Goal: Information Seeking & Learning: Learn about a topic

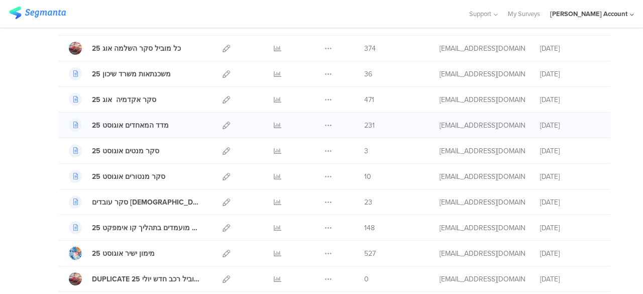
scroll to position [100, 0]
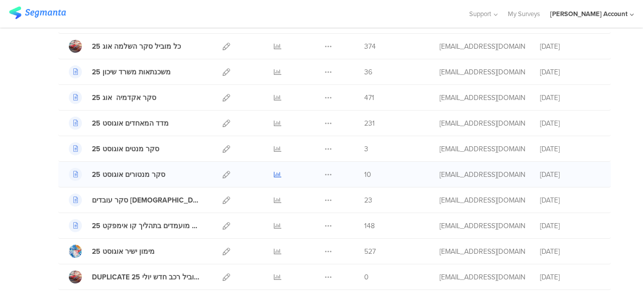
click at [274, 172] on icon at bounding box center [278, 175] width 8 height 8
click at [274, 199] on icon at bounding box center [278, 200] width 8 height 8
click at [274, 71] on icon at bounding box center [278, 72] width 8 height 8
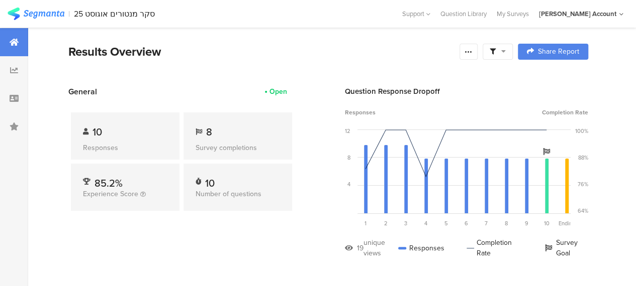
click at [513, 51] on div at bounding box center [497, 52] width 30 height 16
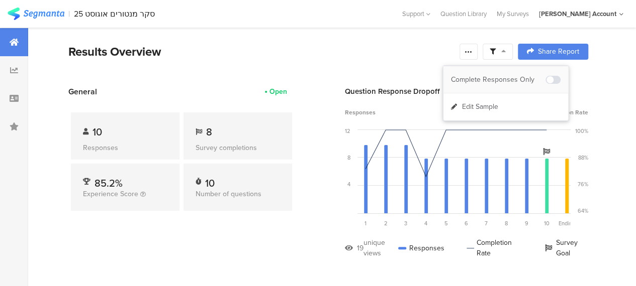
click at [485, 79] on div "Complete Responses Only" at bounding box center [498, 80] width 94 height 10
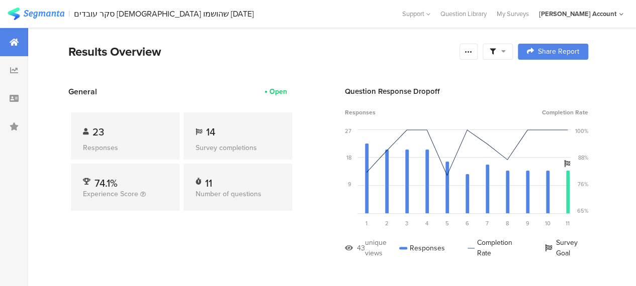
click at [163, 255] on div "General Open 23 Responses 14 Survey completions 74.1% Experience Score 11 Numbe…" at bounding box center [181, 180] width 226 height 188
click at [331, 62] on section "Results Overview Confidence Level 95 % Preview survey Edit survey Export Result…" at bounding box center [328, 64] width 600 height 43
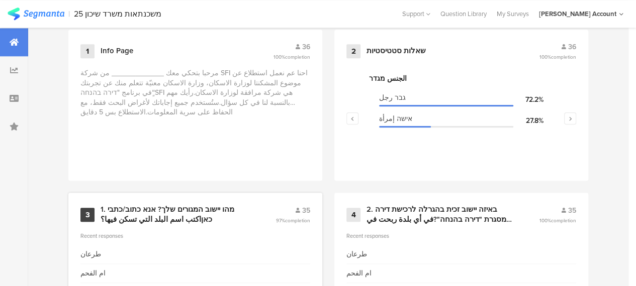
scroll to position [502, 0]
